Goal: Navigation & Orientation: Find specific page/section

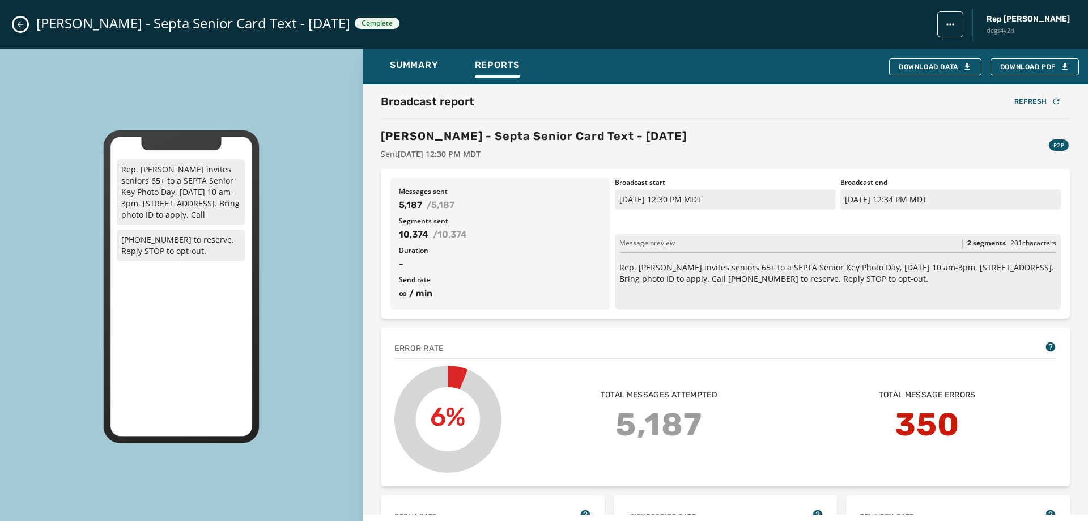
click at [20, 10] on div "[PERSON_NAME] - Septa Senior Card Text - [DATE] Complete Rep [PERSON_NAME] degs…" at bounding box center [544, 24] width 1088 height 49
click at [22, 23] on icon "Close admin drawer" at bounding box center [20, 24] width 9 height 9
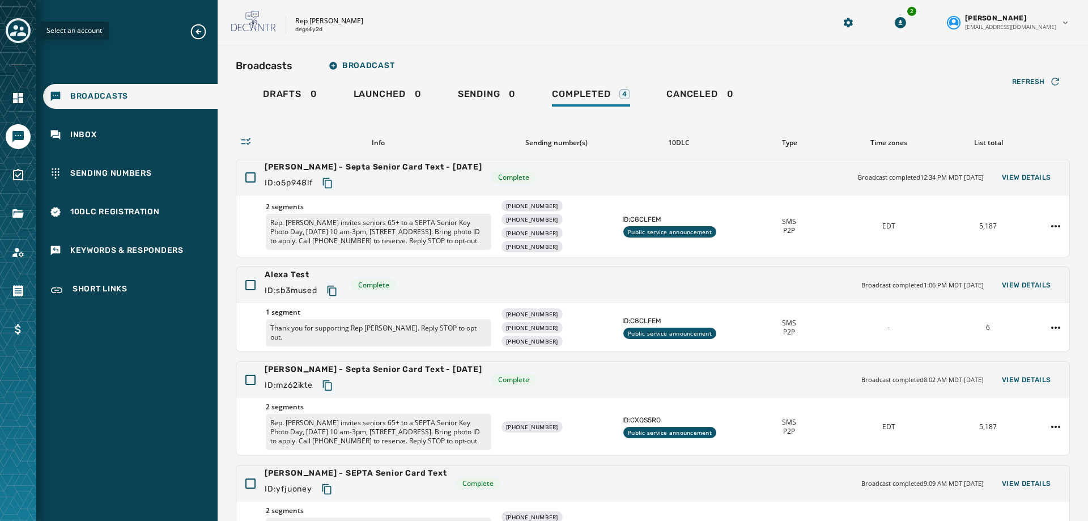
click at [18, 28] on icon "Toggle account select drawer" at bounding box center [18, 30] width 16 height 11
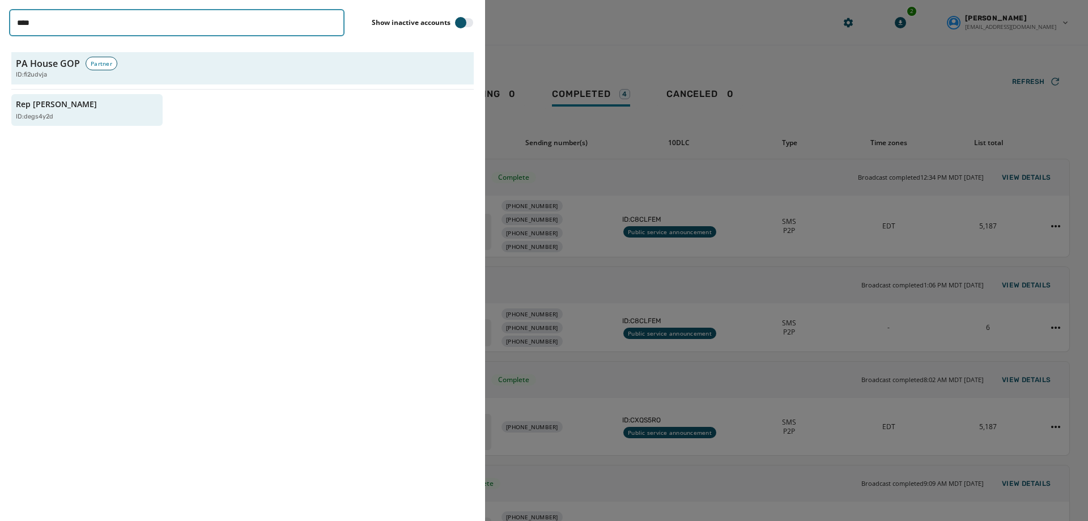
drag, startPoint x: 64, startPoint y: 23, endPoint x: -347, endPoint y: 76, distance: 414.3
click at [0, 76] on html "Broadcasts Inbox Sending Numbers 10DLC Registration Keywords & Responders Short…" at bounding box center [544, 260] width 1088 height 521
type input "****"
click at [43, 118] on p "ID: zzrtiu9v" at bounding box center [32, 117] width 32 height 10
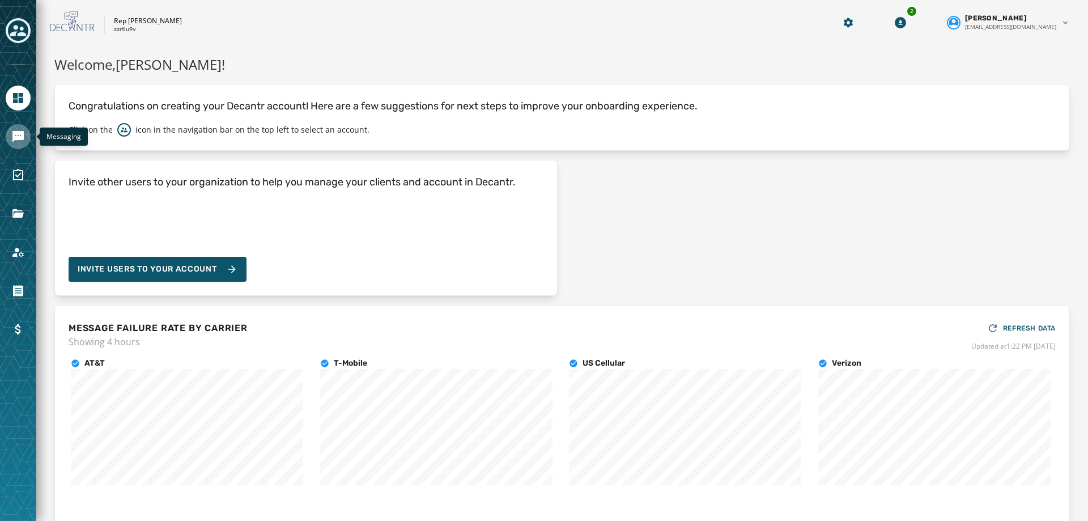
click at [23, 144] on link "Navigate to Messaging" at bounding box center [18, 136] width 25 height 25
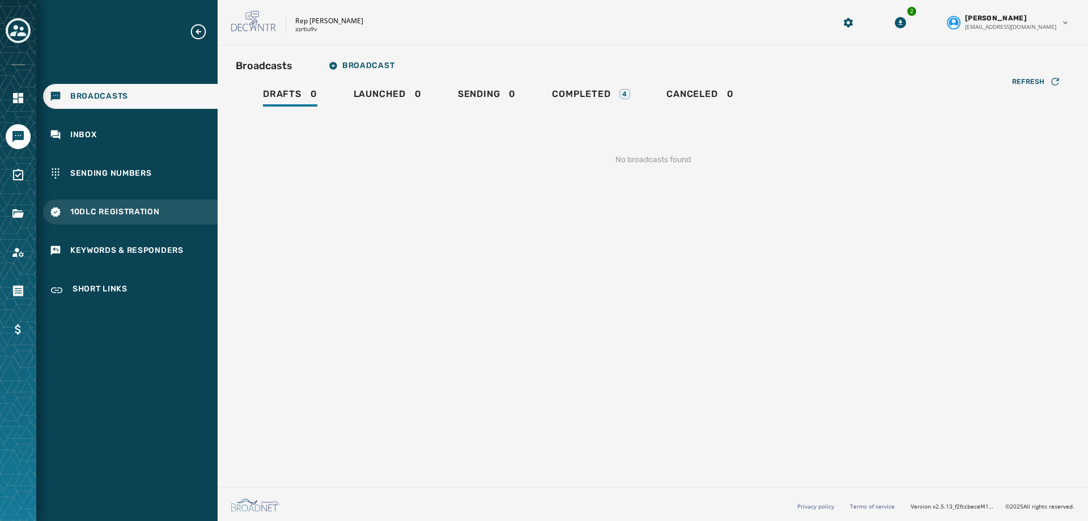
click at [53, 213] on icon "Navigate to 10DLC Registration" at bounding box center [55, 212] width 10 height 10
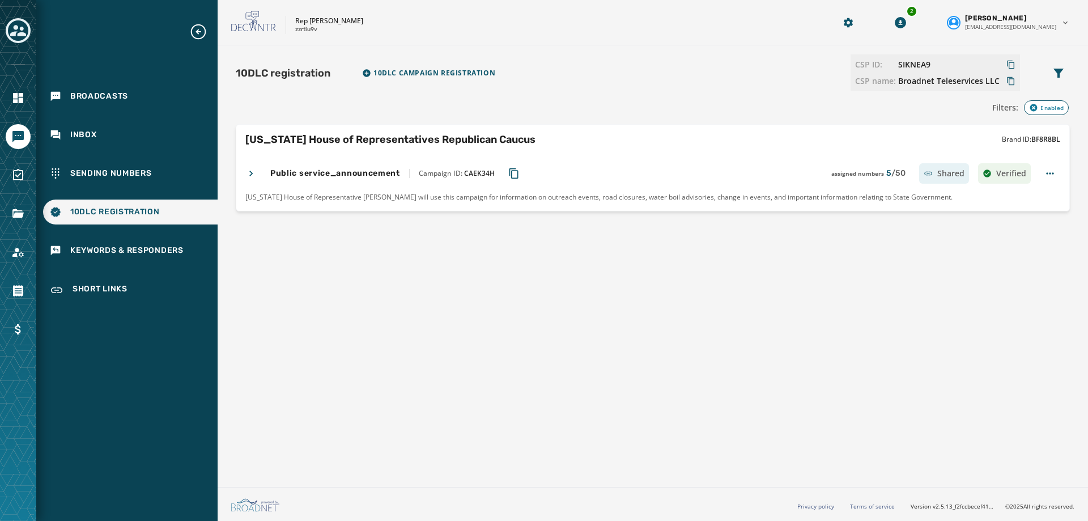
click at [249, 175] on icon at bounding box center [250, 173] width 11 height 11
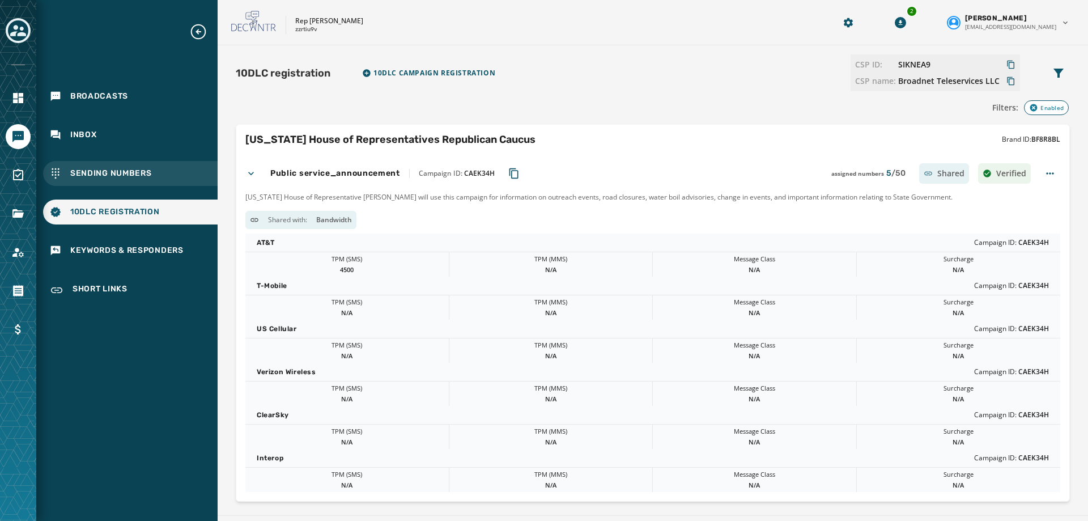
click at [107, 177] on span "Sending Numbers" at bounding box center [111, 173] width 82 height 11
